Goal: Task Accomplishment & Management: Use online tool/utility

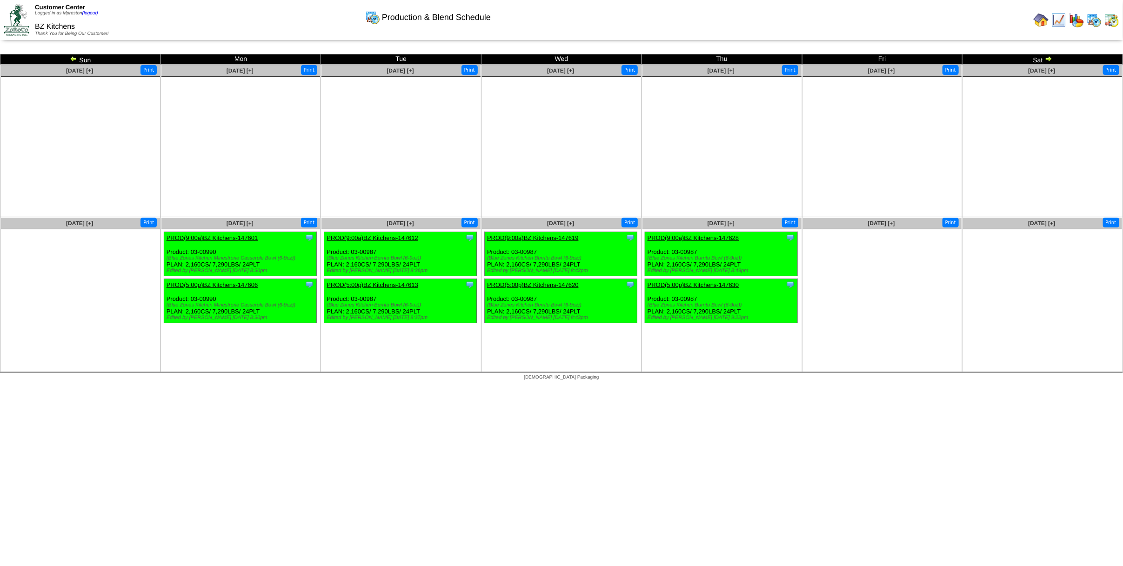
click at [1110, 23] on img at bounding box center [1112, 20] width 15 height 15
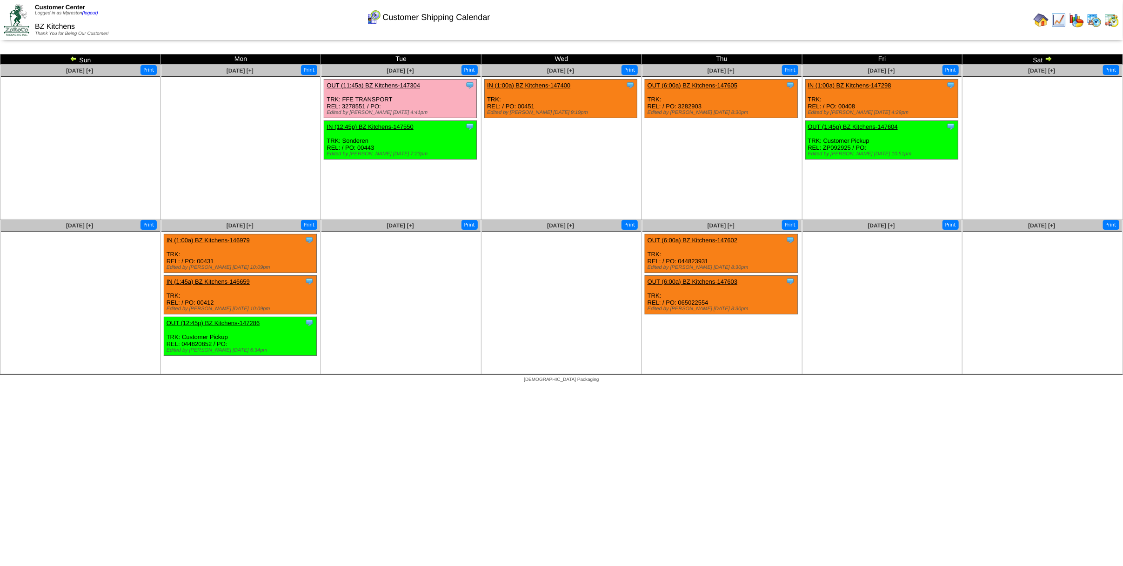
click at [396, 342] on ul at bounding box center [401, 302] width 159 height 140
drag, startPoint x: 858, startPoint y: 106, endPoint x: 806, endPoint y: 106, distance: 51.2
click at [806, 106] on div "Clone Item IN (1:00a) BZ Kitchens-147298 BZ Kitchens ScheduleID: 147298 129675 …" at bounding box center [881, 99] width 153 height 39
copy div "REL: / PO: 00408"
